Goal: Task Accomplishment & Management: Use online tool/utility

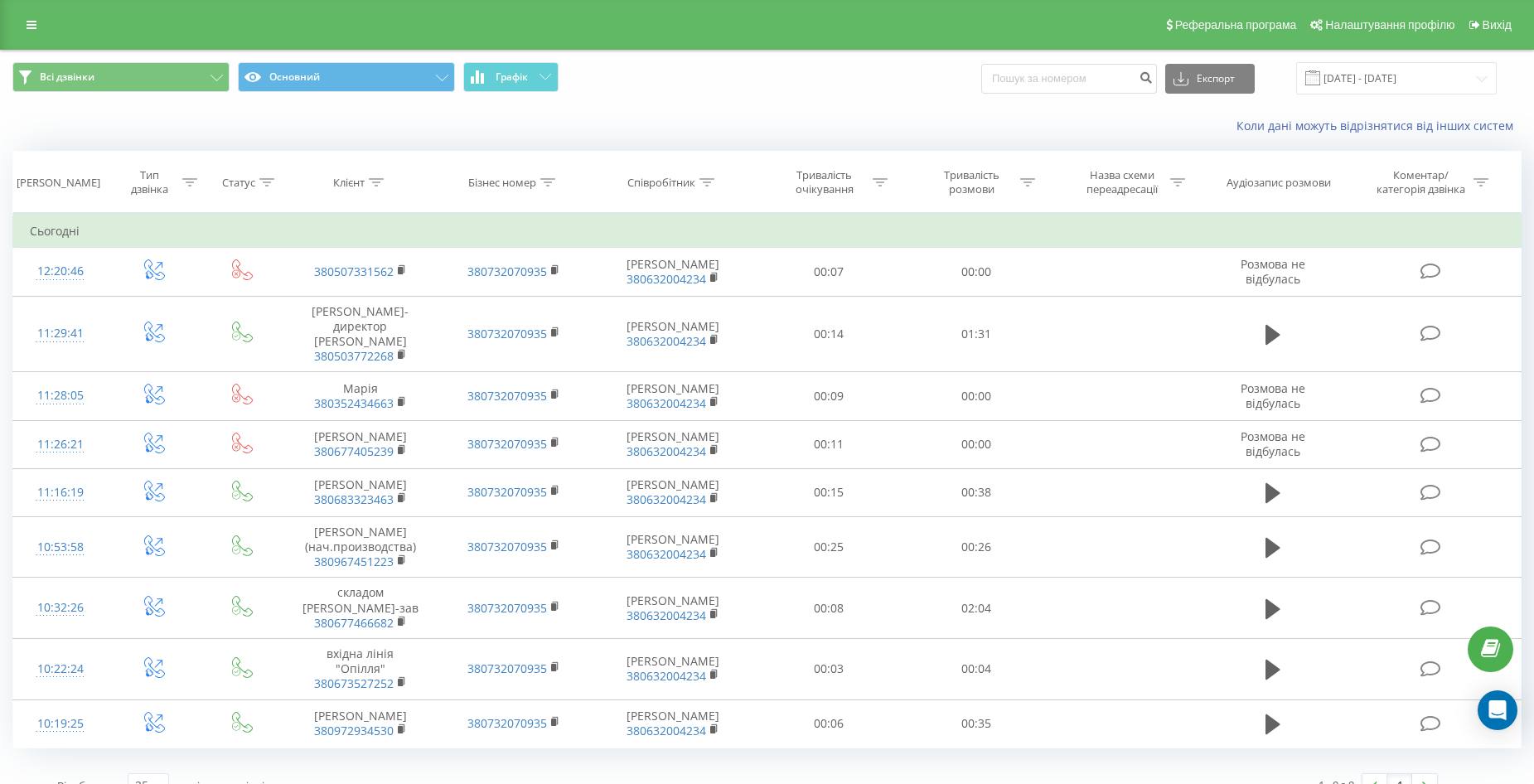
click at [519, 93] on span "Всі дзвінки Основний Графік" at bounding box center [384, 78] width 743 height 32
click at [528, 81] on button "Графік" at bounding box center [510, 76] width 95 height 30
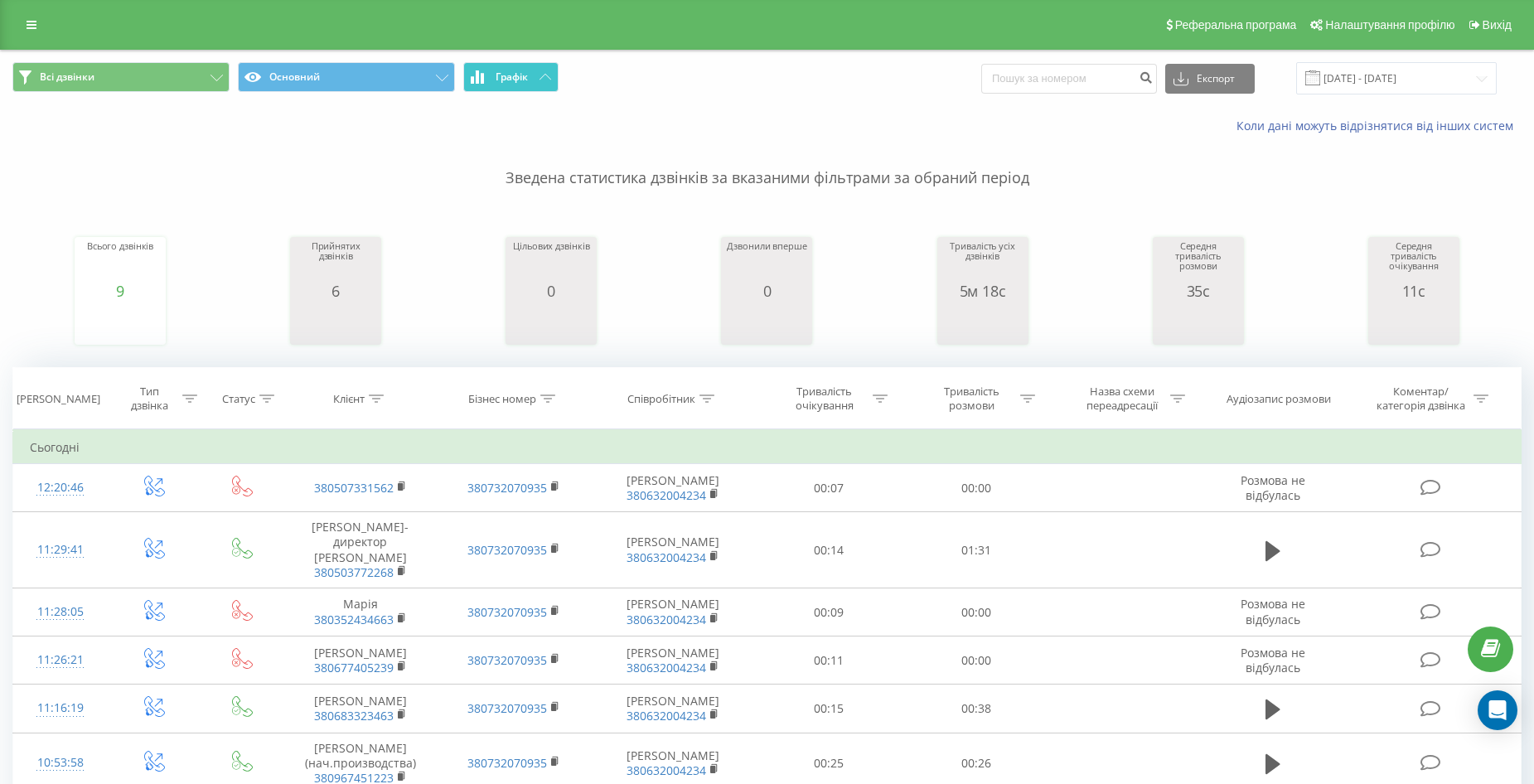
click at [529, 80] on button "Графік" at bounding box center [510, 76] width 95 height 30
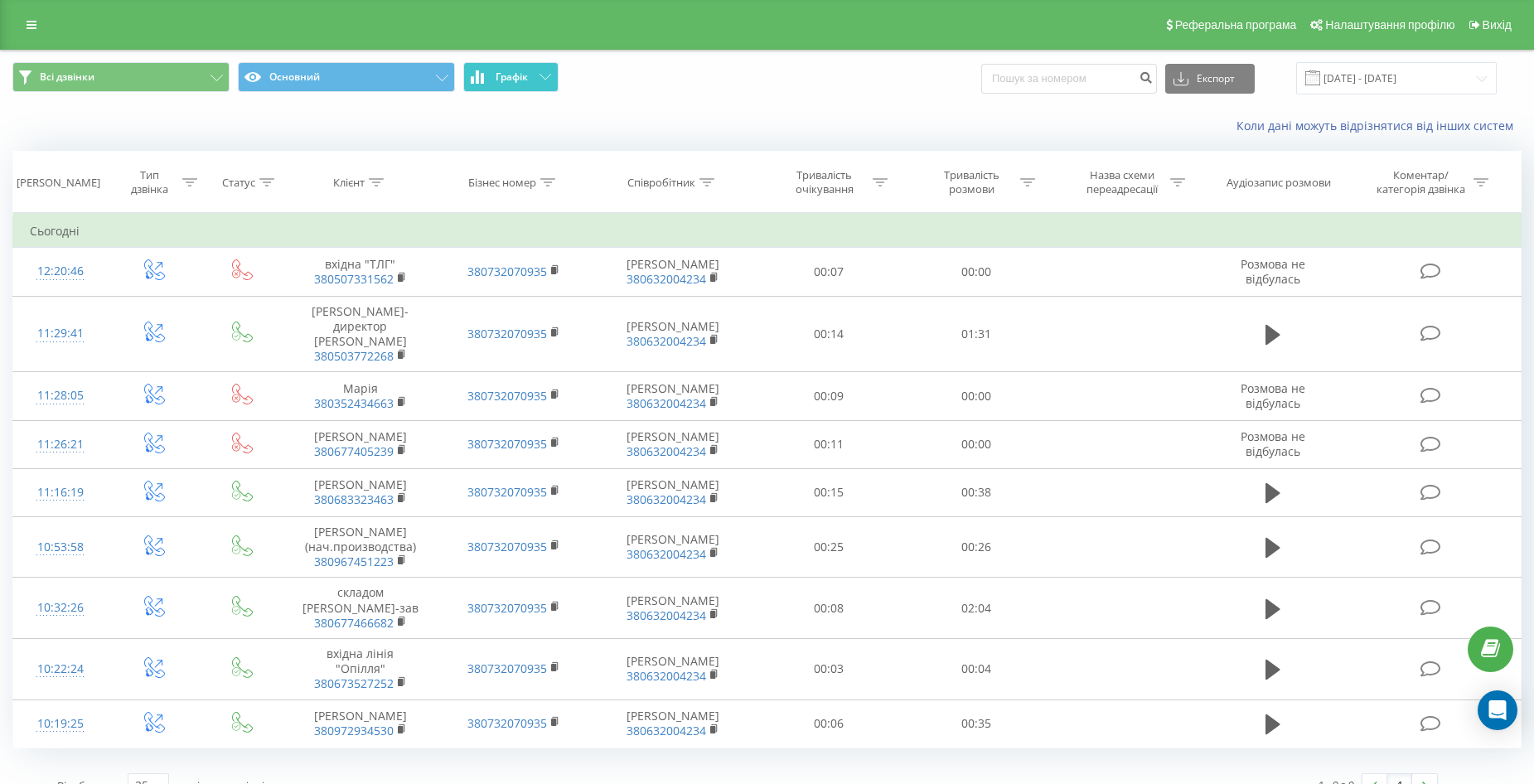
click at [510, 67] on button "Графік" at bounding box center [510, 76] width 95 height 30
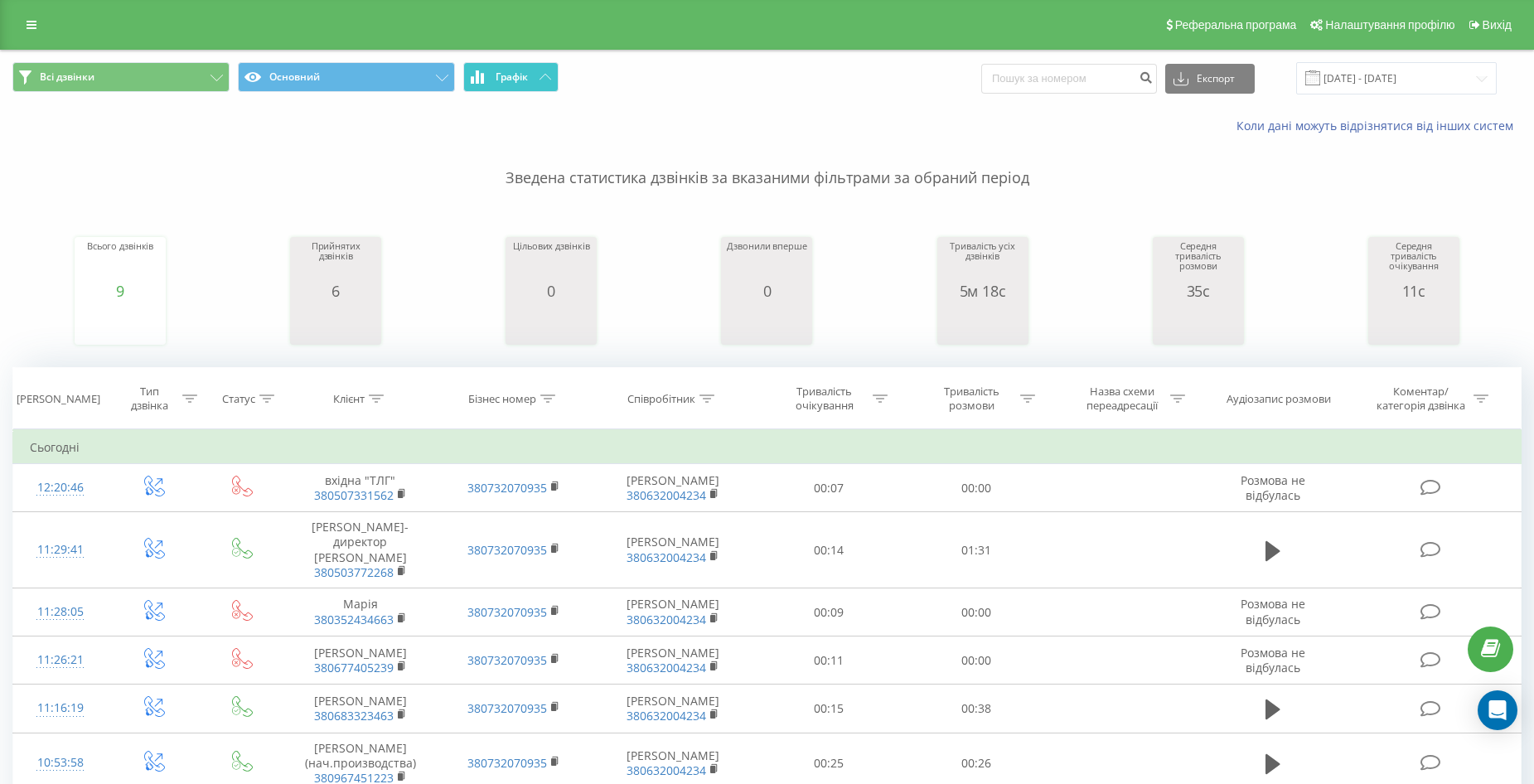
click at [536, 79] on button "Графік" at bounding box center [510, 76] width 95 height 30
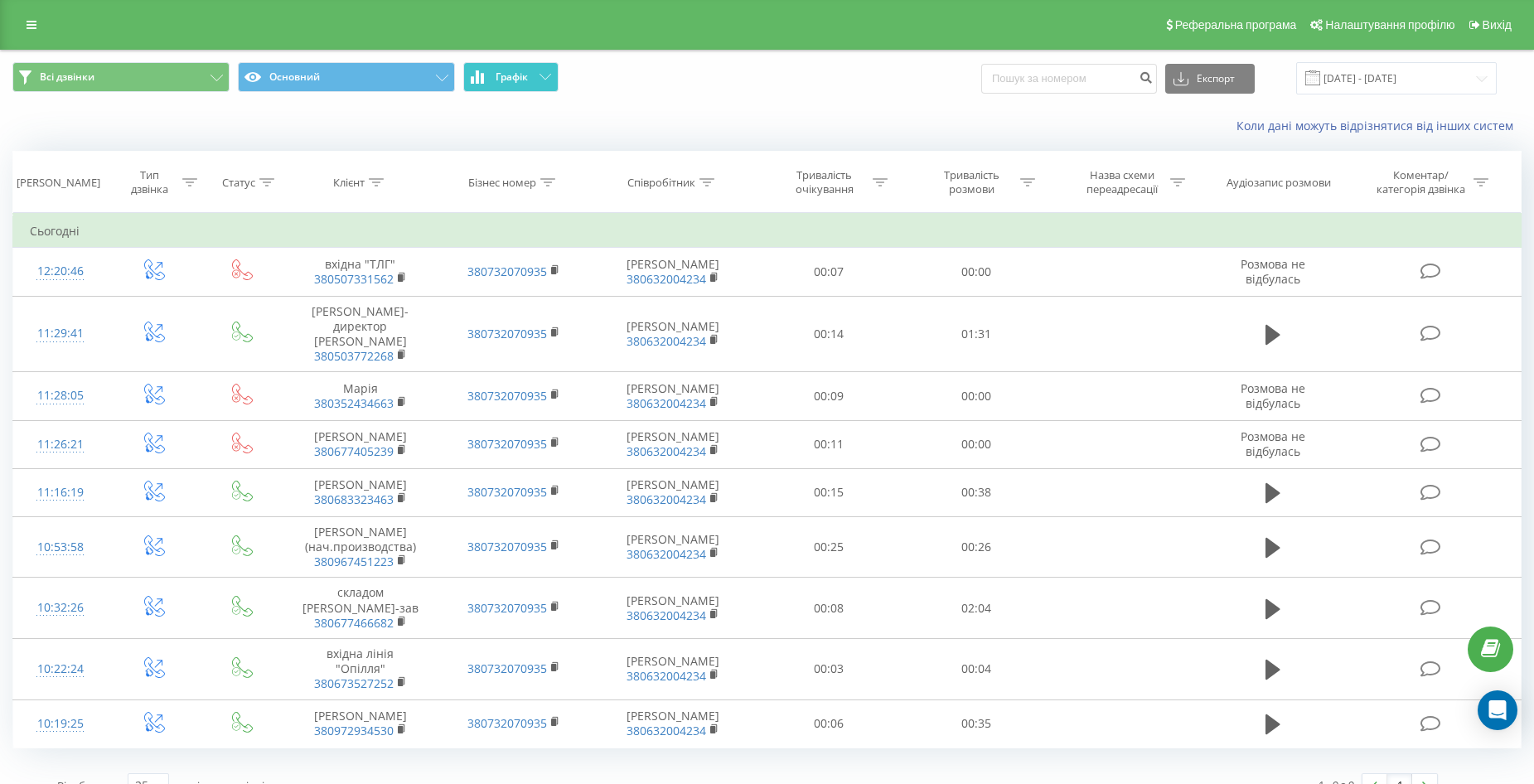
click at [527, 78] on span "Графік" at bounding box center [511, 76] width 32 height 12
